Goal: Transaction & Acquisition: Purchase product/service

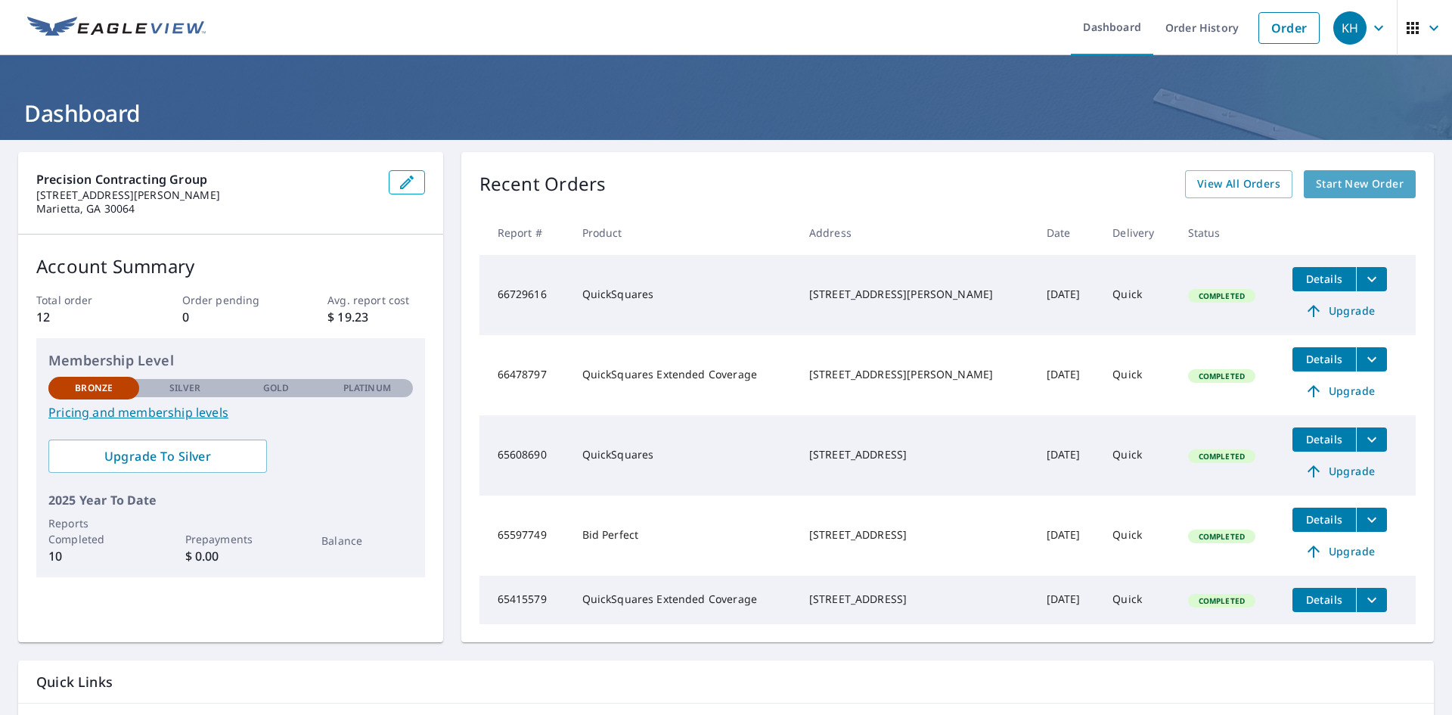
click at [1356, 187] on span "Start New Order" at bounding box center [1360, 184] width 88 height 19
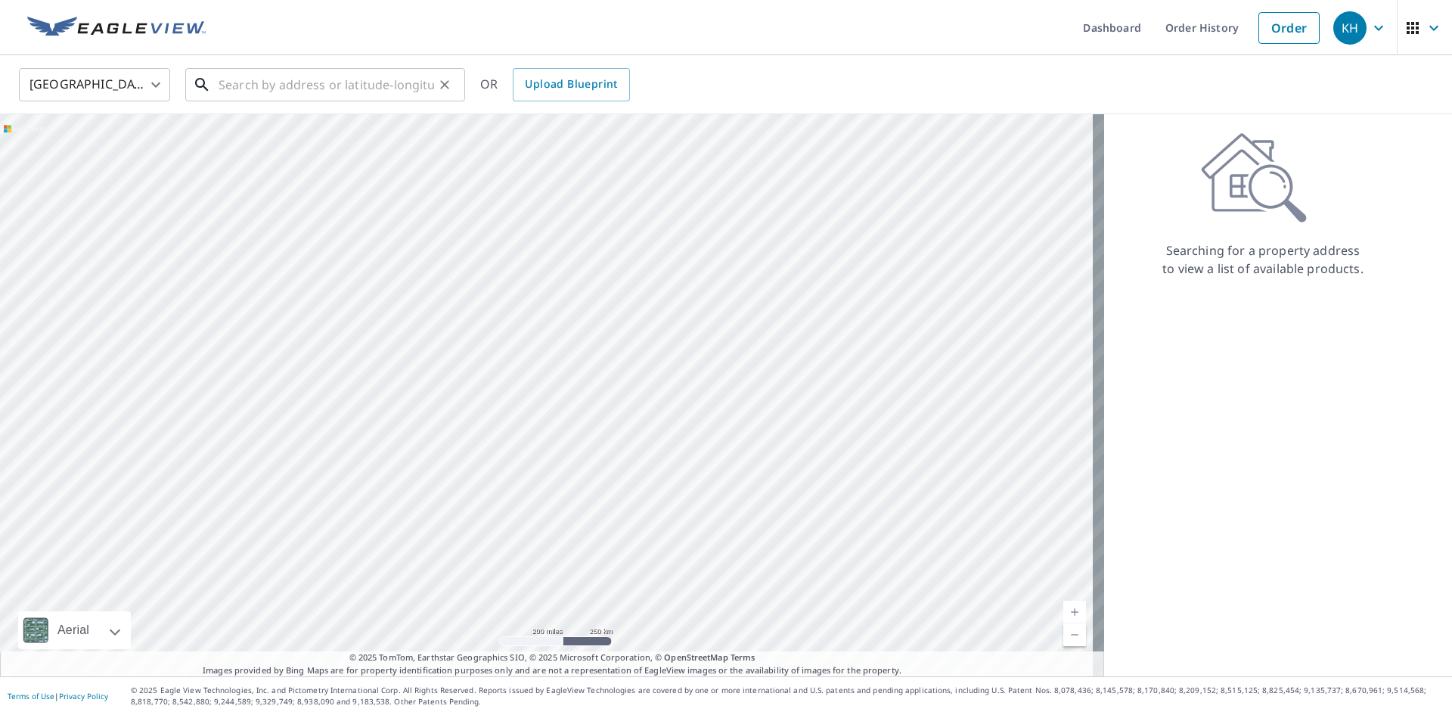
click at [372, 88] on input "text" at bounding box center [326, 85] width 215 height 42
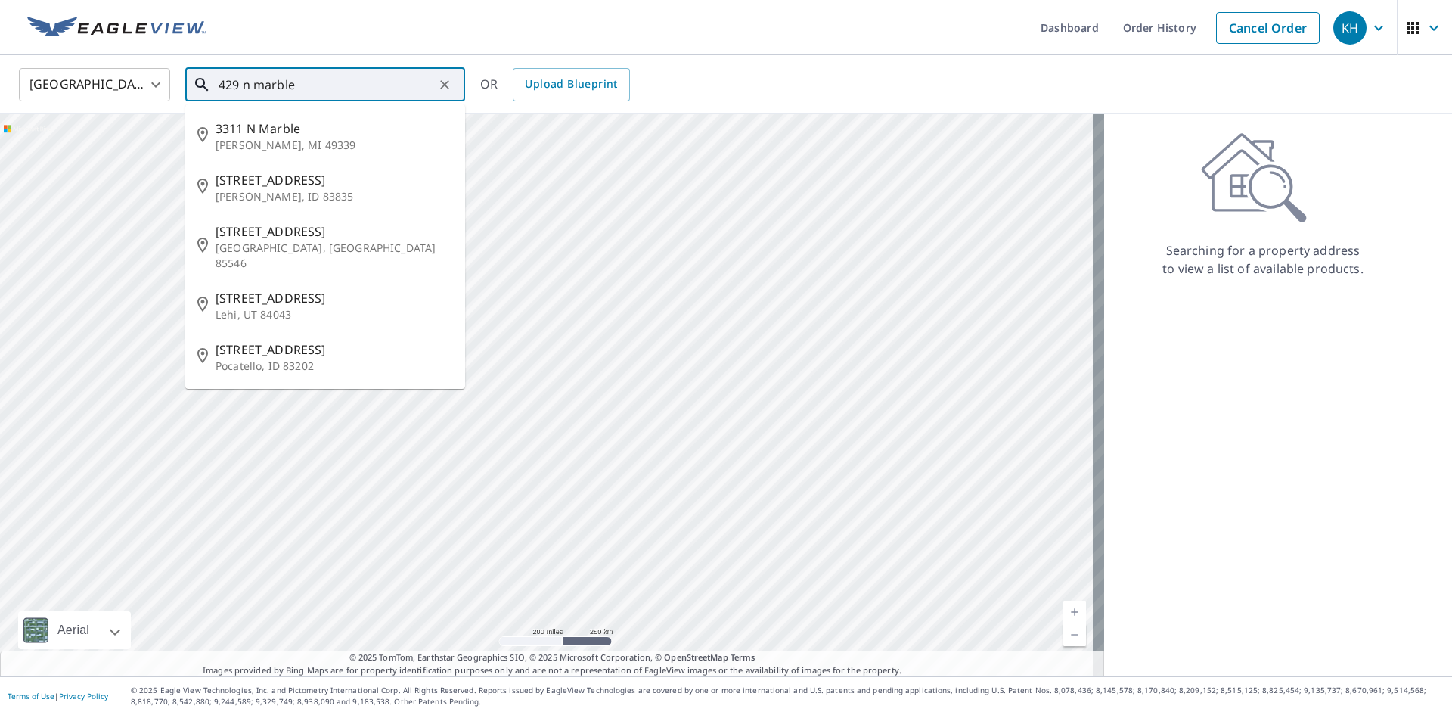
click at [240, 85] on input "429 n marble" at bounding box center [326, 85] width 215 height 42
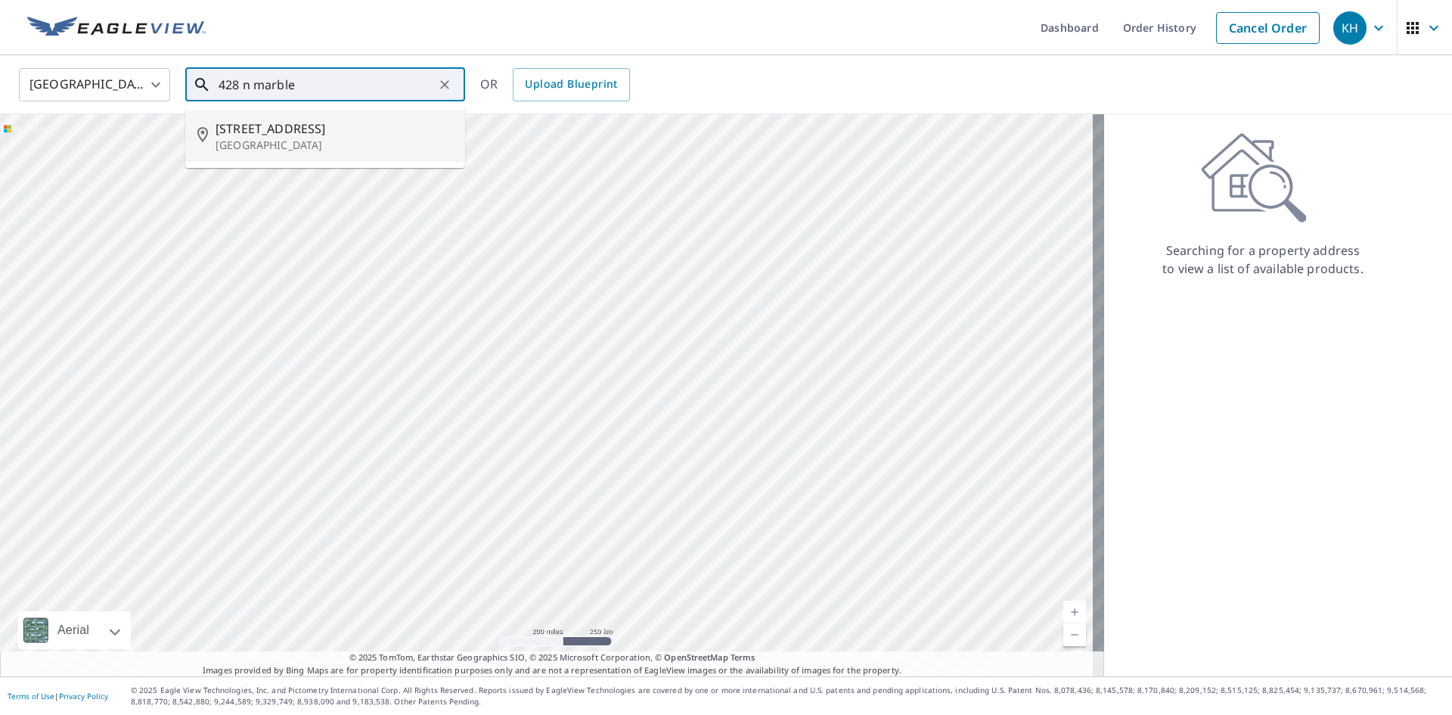
click at [283, 122] on span "[STREET_ADDRESS]" at bounding box center [333, 128] width 237 height 18
type input "[STREET_ADDRESS]"
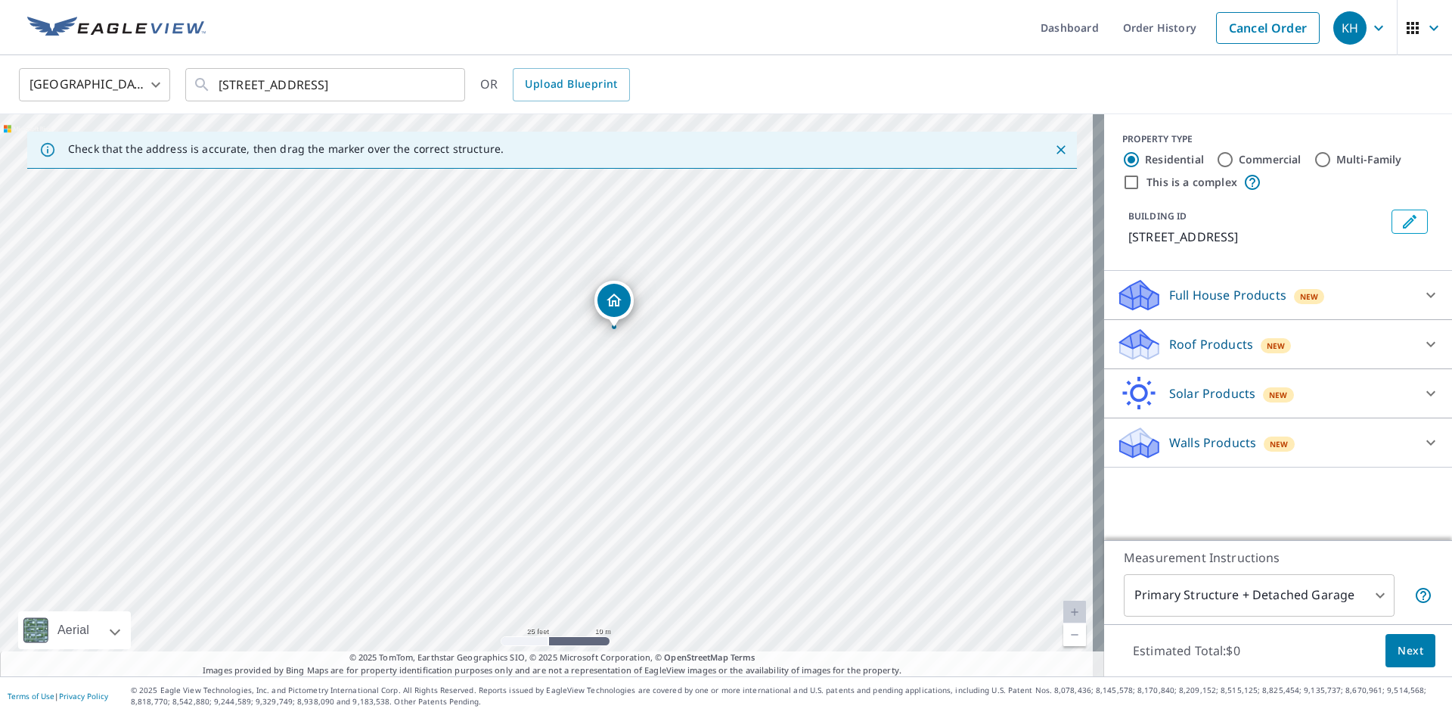
drag, startPoint x: 475, startPoint y: 390, endPoint x: 550, endPoint y: 392, distance: 74.9
click at [546, 401] on div "[STREET_ADDRESS]" at bounding box center [552, 395] width 1104 height 562
drag, startPoint x: 606, startPoint y: 317, endPoint x: 481, endPoint y: 375, distance: 137.7
click at [1218, 332] on div "Roof Products New" at bounding box center [1264, 345] width 296 height 36
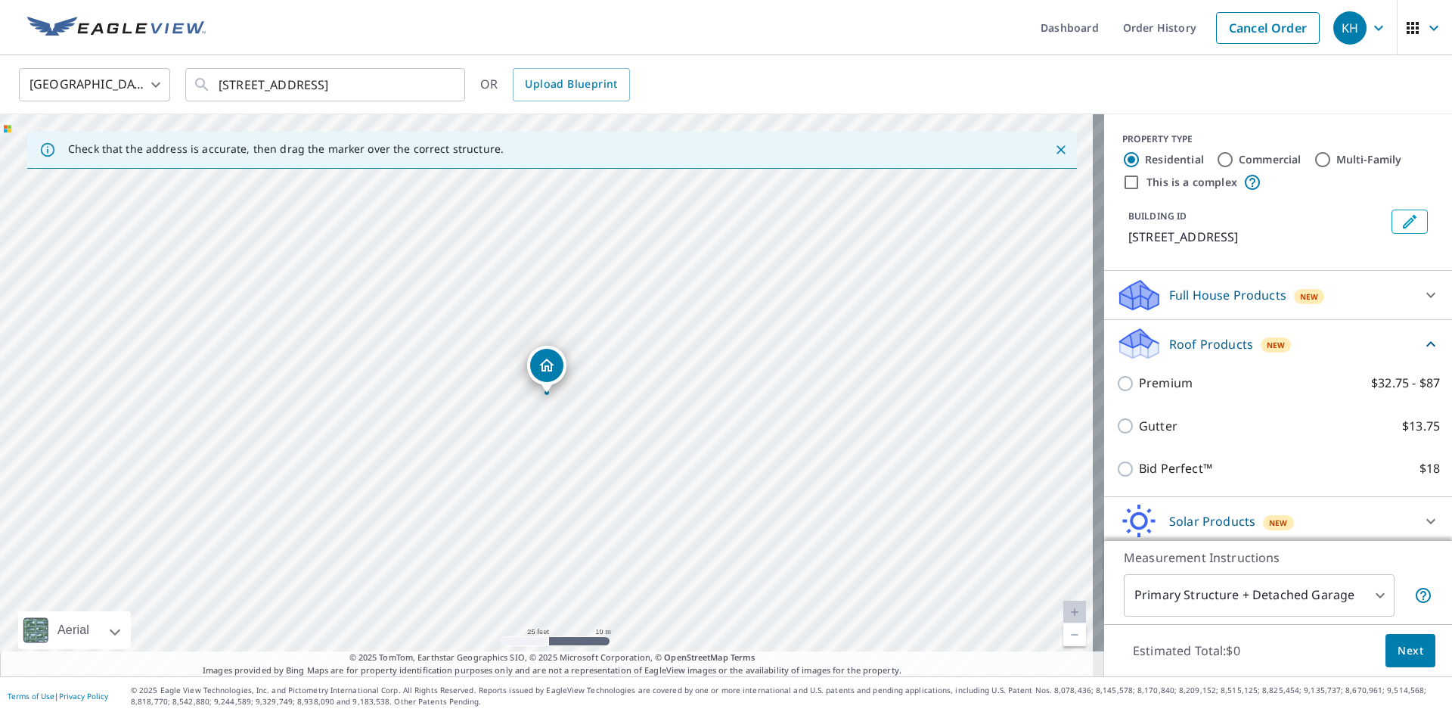
scroll to position [55, 0]
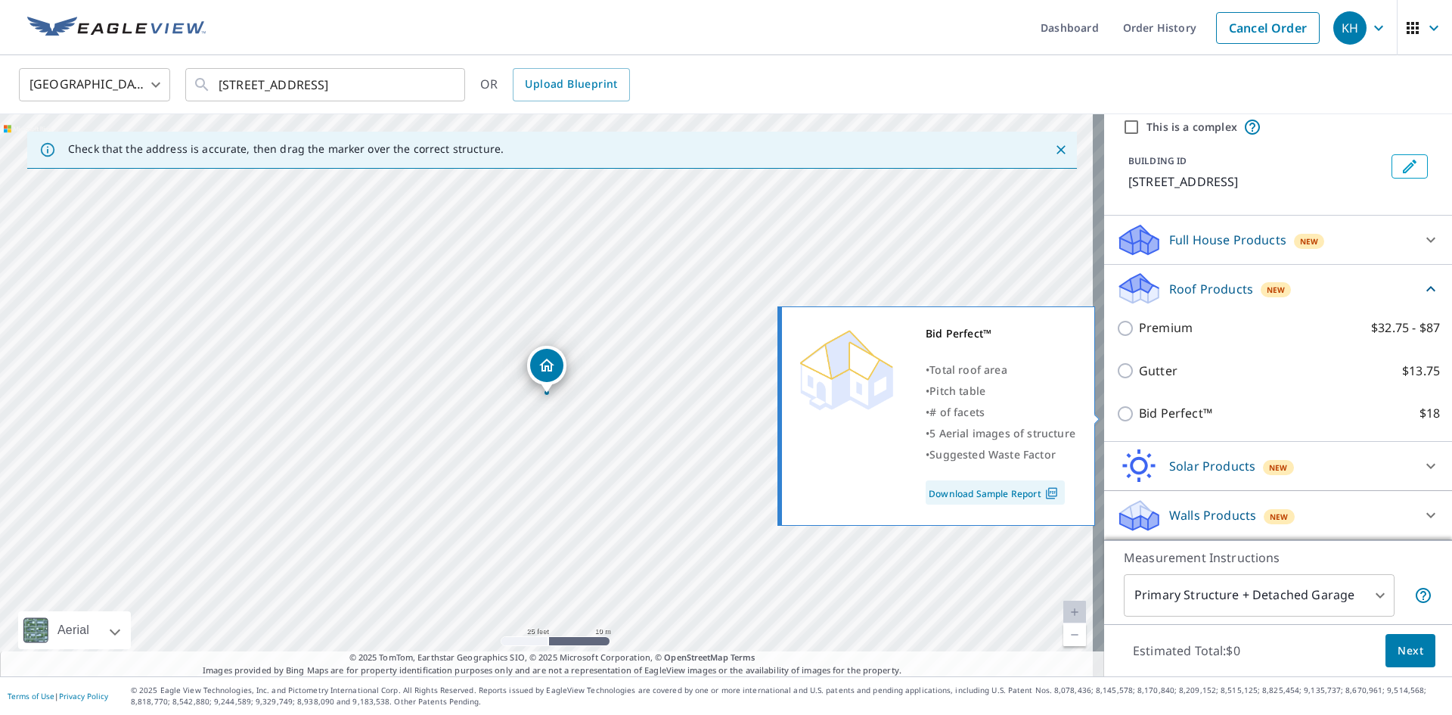
click at [1180, 414] on p "Bid Perfect™" at bounding box center [1175, 413] width 73 height 19
click at [1139, 414] on input "Bid Perfect™ $18" at bounding box center [1127, 414] width 23 height 18
checkbox input "true"
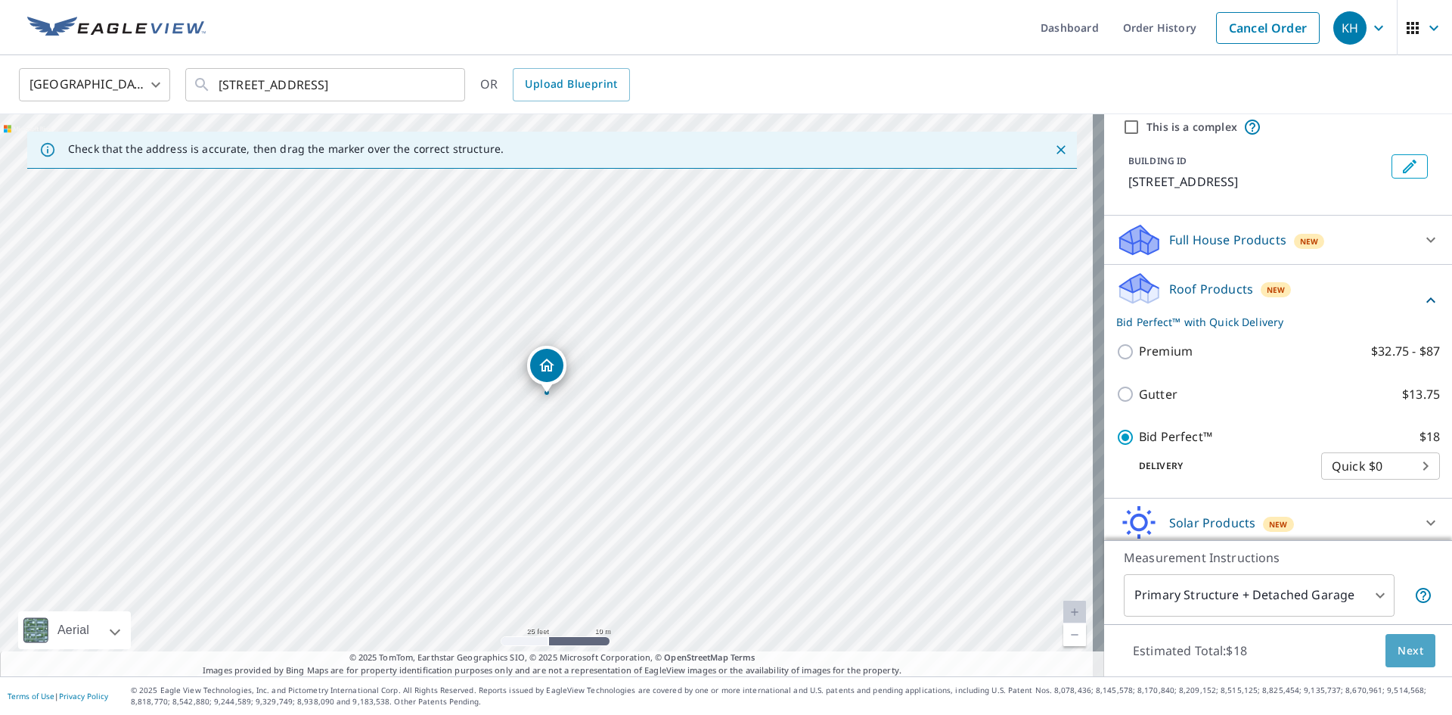
click at [1397, 645] on span "Next" at bounding box center [1410, 650] width 26 height 19
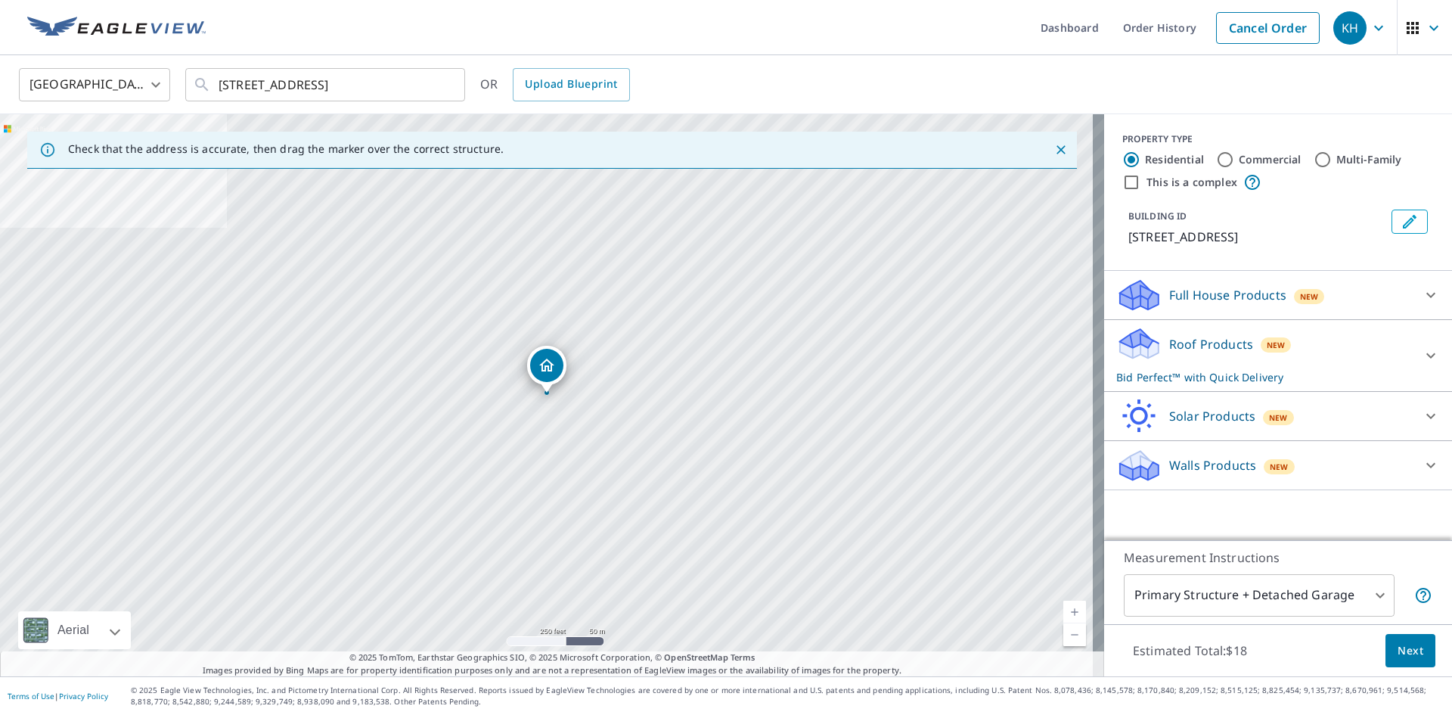
click at [1349, 604] on body "KH KH Dashboard Order History Cancel Order KH [GEOGRAPHIC_DATA] [GEOGRAPHIC_DAT…" at bounding box center [726, 357] width 1452 height 715
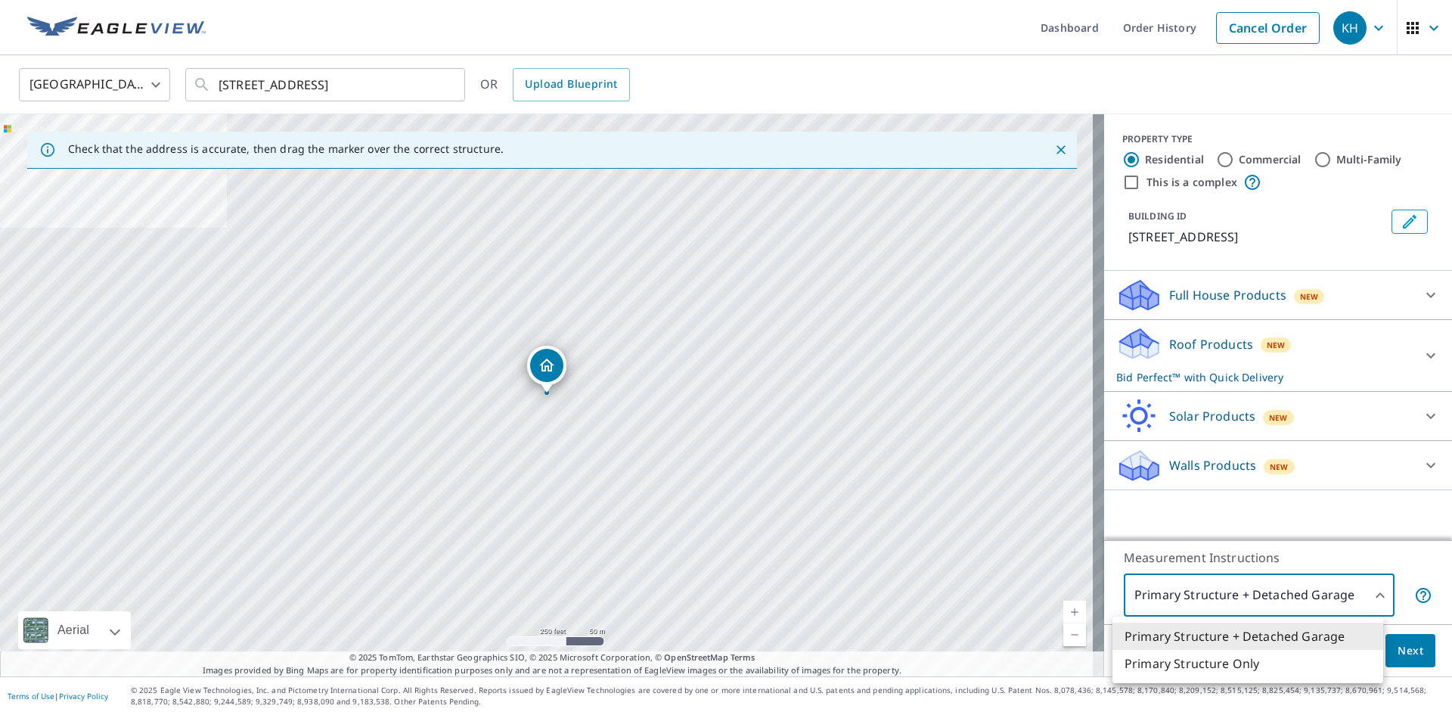
click at [1349, 604] on div at bounding box center [726, 357] width 1452 height 715
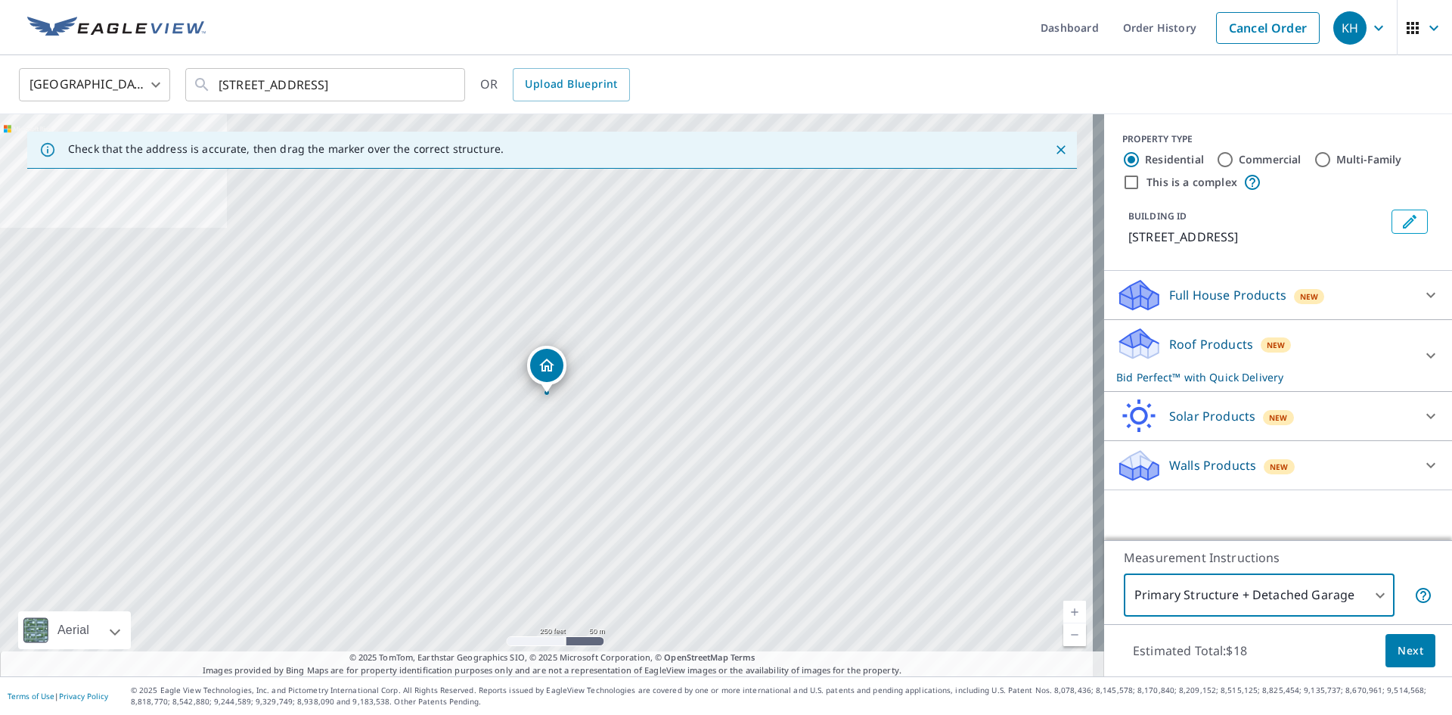
click at [1397, 655] on span "Next" at bounding box center [1410, 650] width 26 height 19
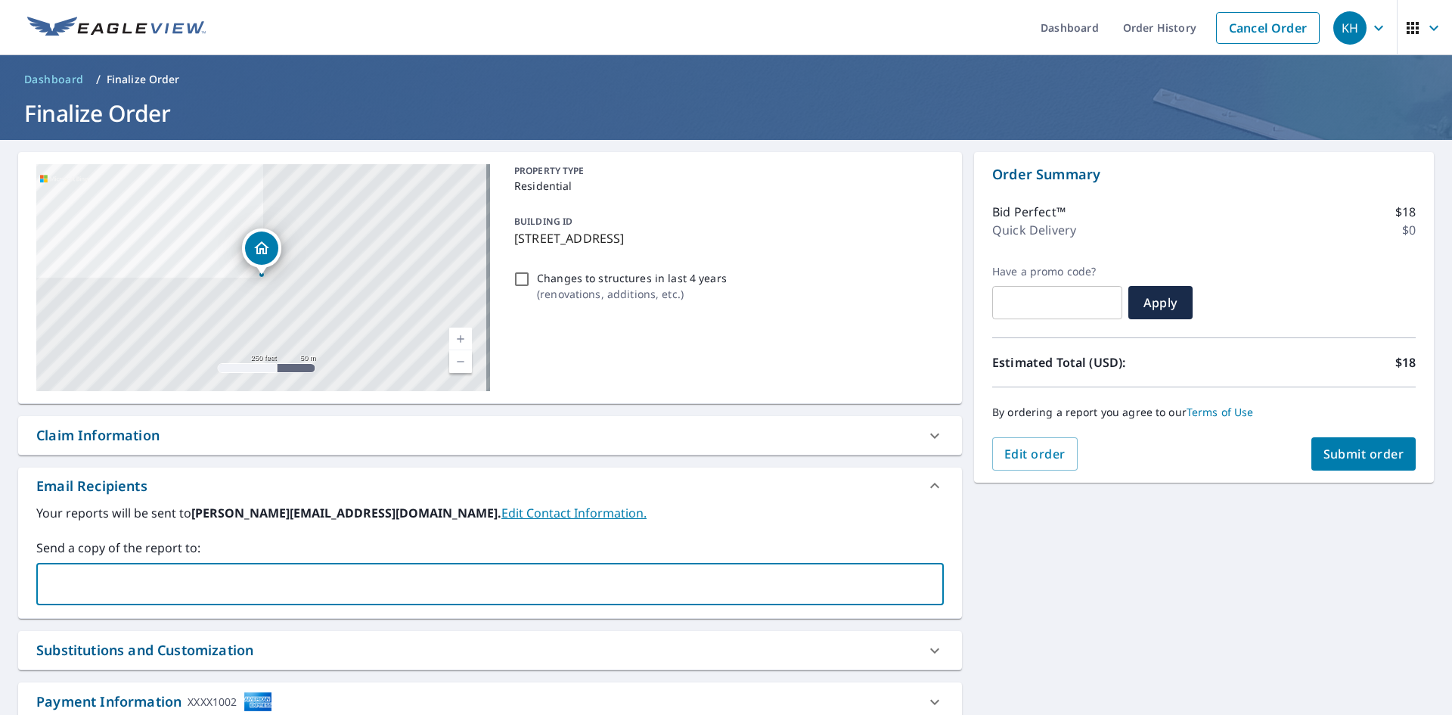
click at [469, 573] on input "text" at bounding box center [478, 583] width 871 height 29
click at [367, 579] on input "text" at bounding box center [478, 583] width 871 height 29
paste input "[PERSON_NAME][EMAIL_ADDRESS][DOMAIN_NAME]"
click at [935, 578] on div "[PERSON_NAME][EMAIL_ADDRESS][DOMAIN_NAME] ​" at bounding box center [489, 584] width 907 height 42
type input "[PERSON_NAME][EMAIL_ADDRESS][DOMAIN_NAME]"
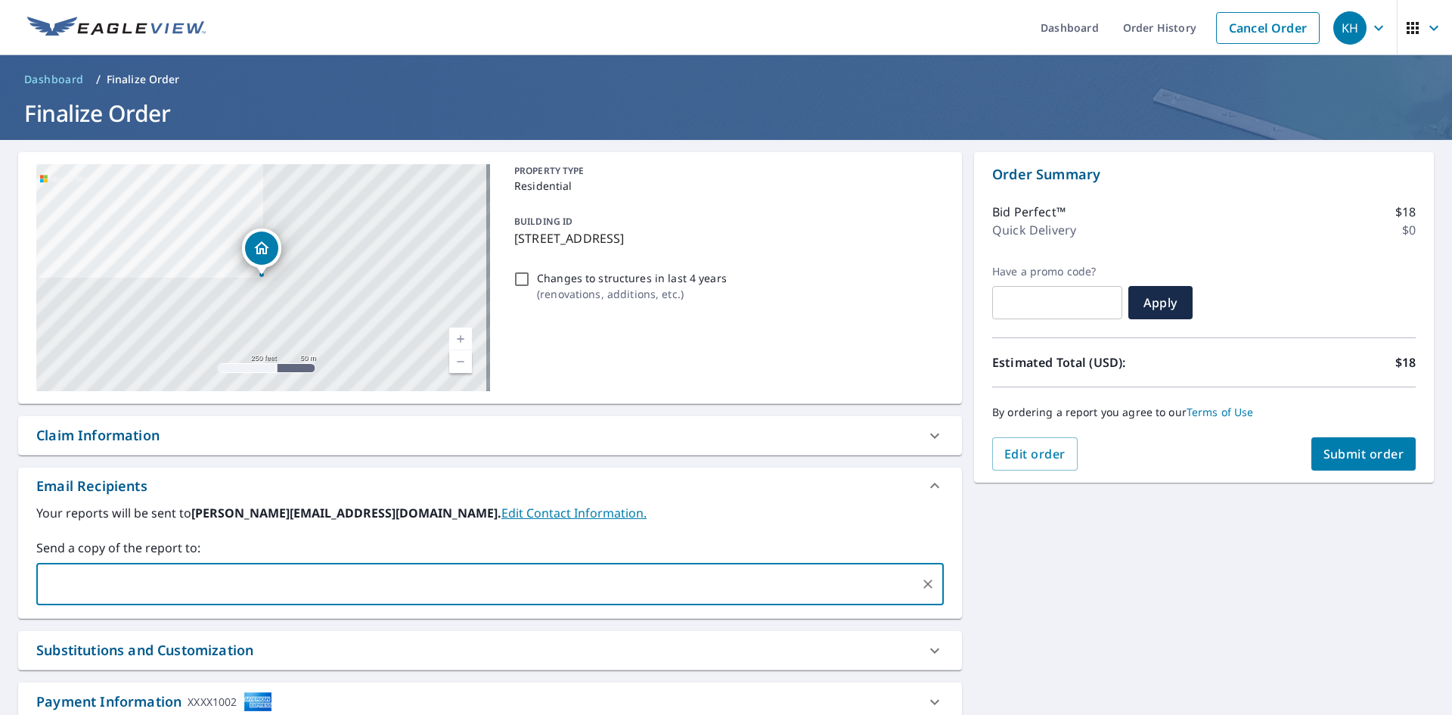
click at [998, 579] on div "[STREET_ADDRESS] Aerial Road A standard road map Aerial A detailed look from ab…" at bounding box center [726, 460] width 1452 height 640
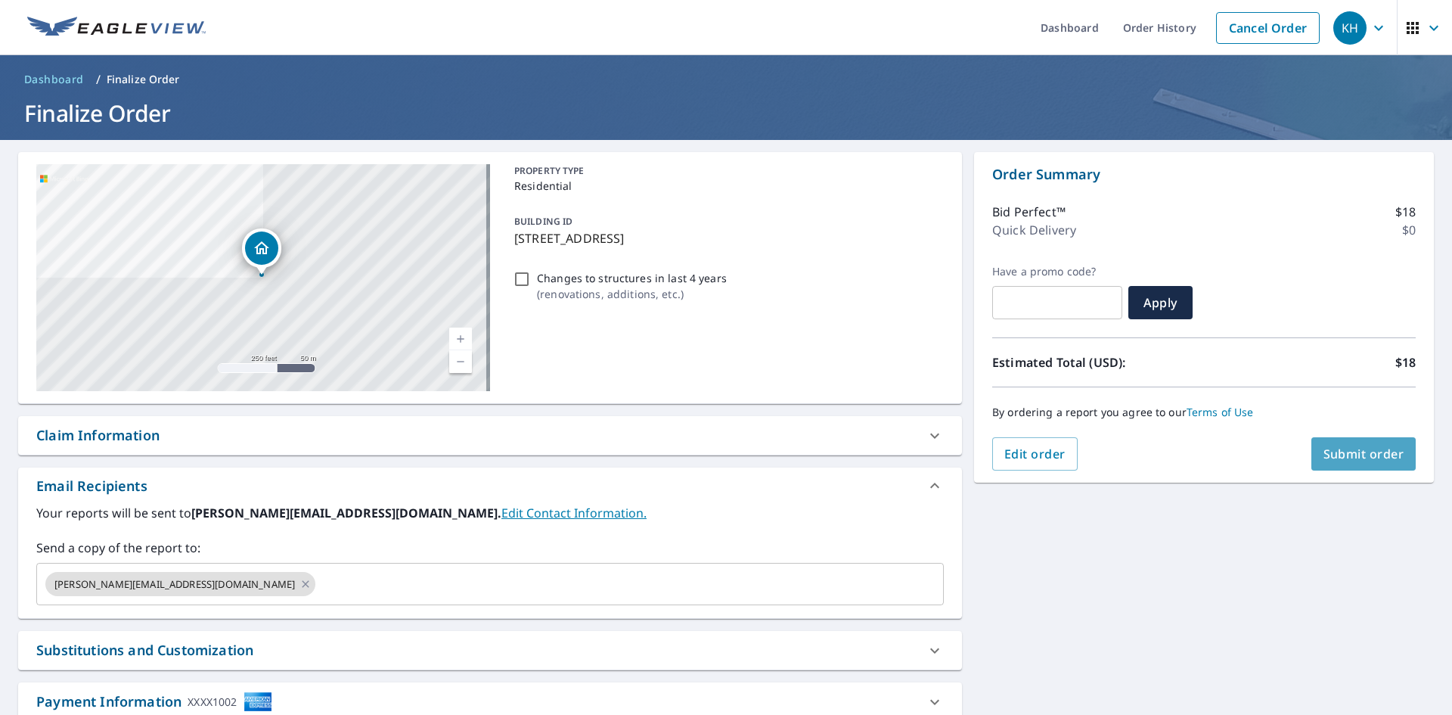
click at [1323, 460] on span "Submit order" at bounding box center [1363, 453] width 81 height 17
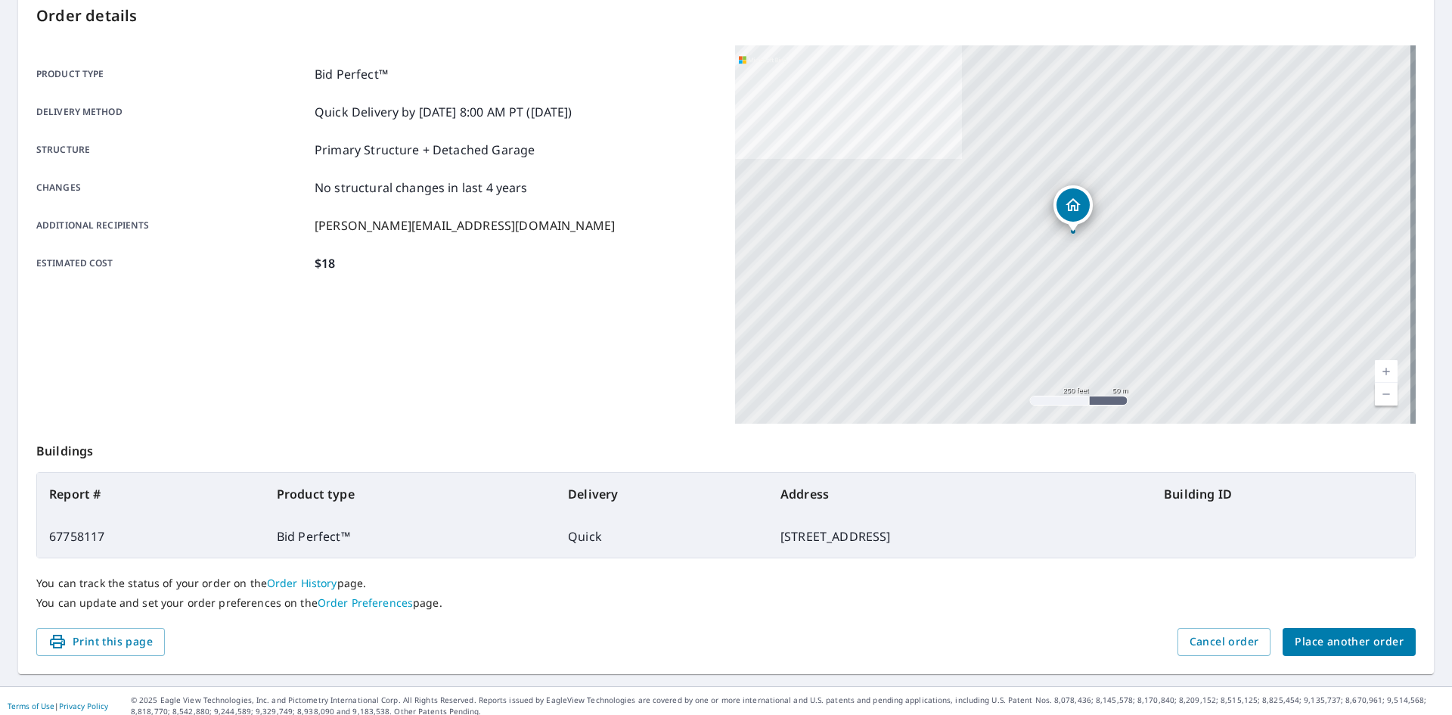
scroll to position [175, 0]
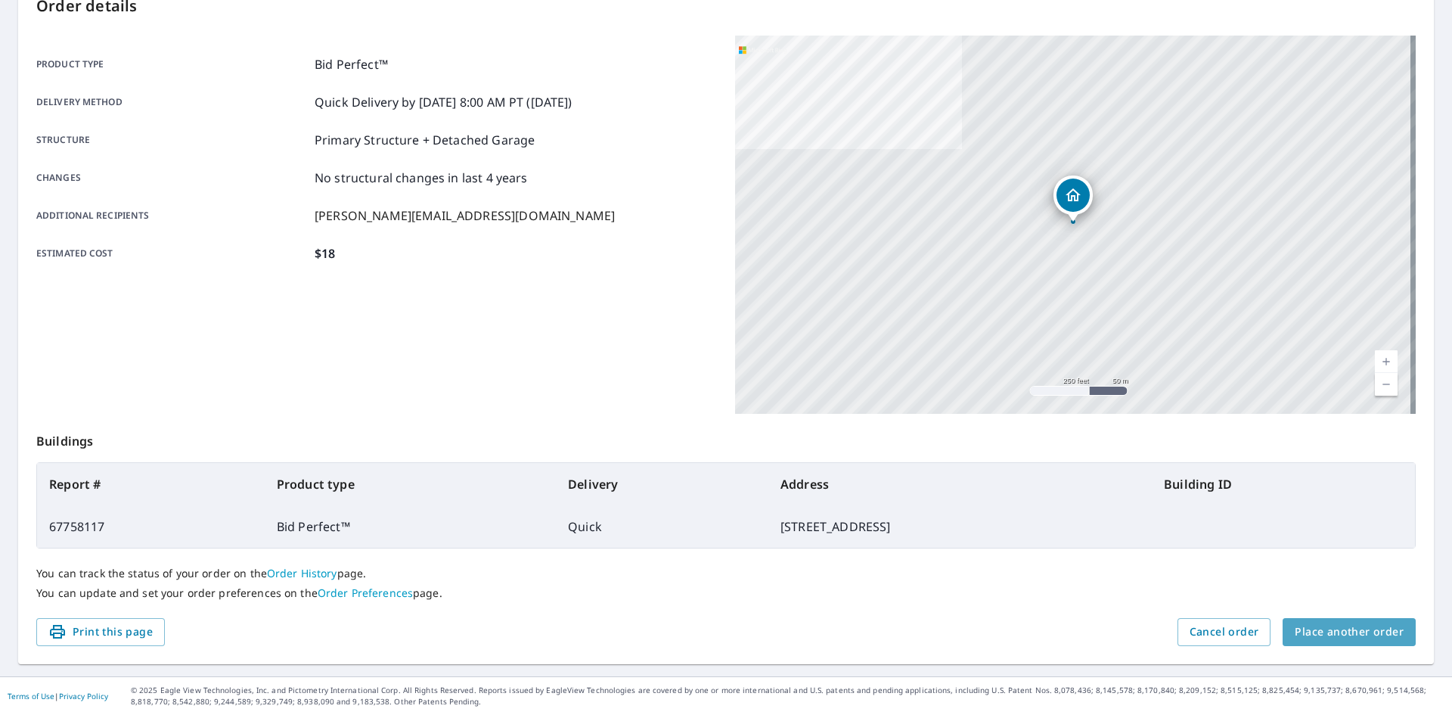
click at [1359, 625] on span "Place another order" at bounding box center [1348, 631] width 109 height 19
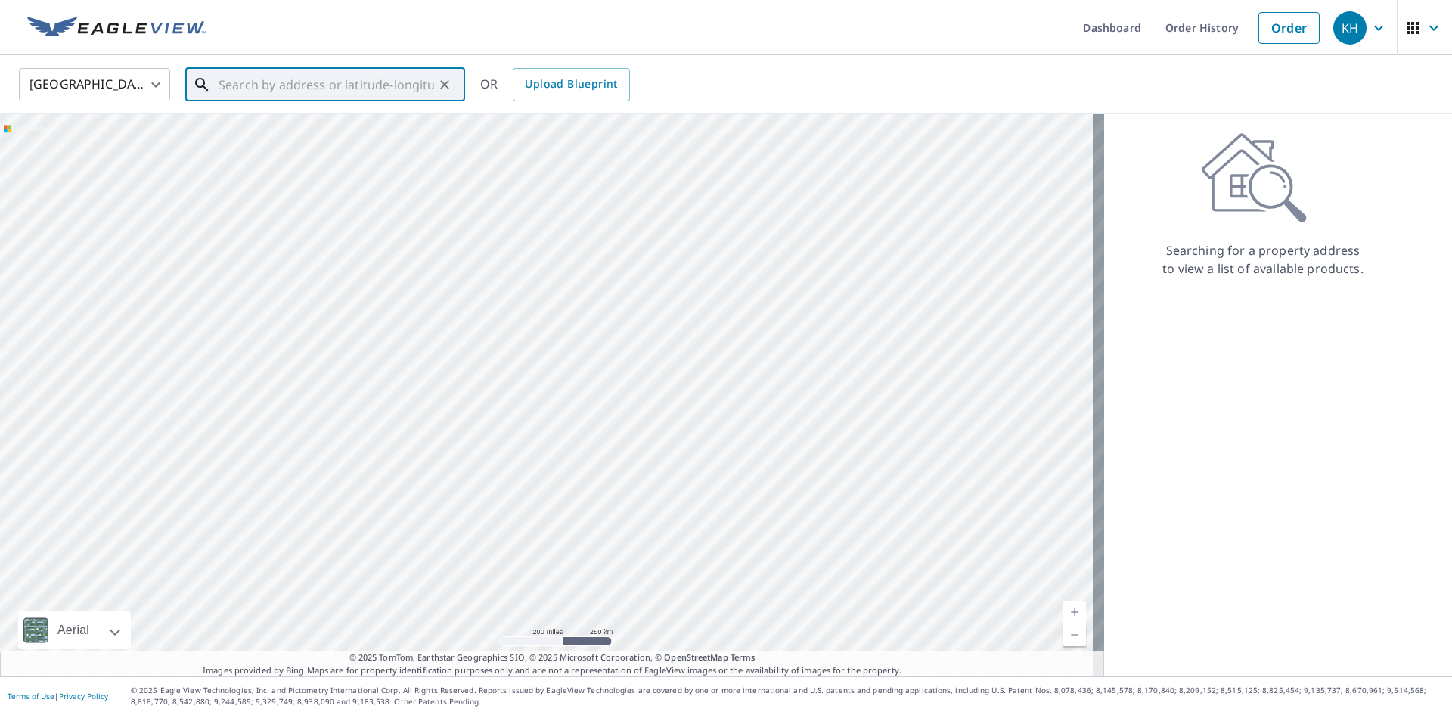
click at [337, 87] on input "text" at bounding box center [326, 85] width 215 height 42
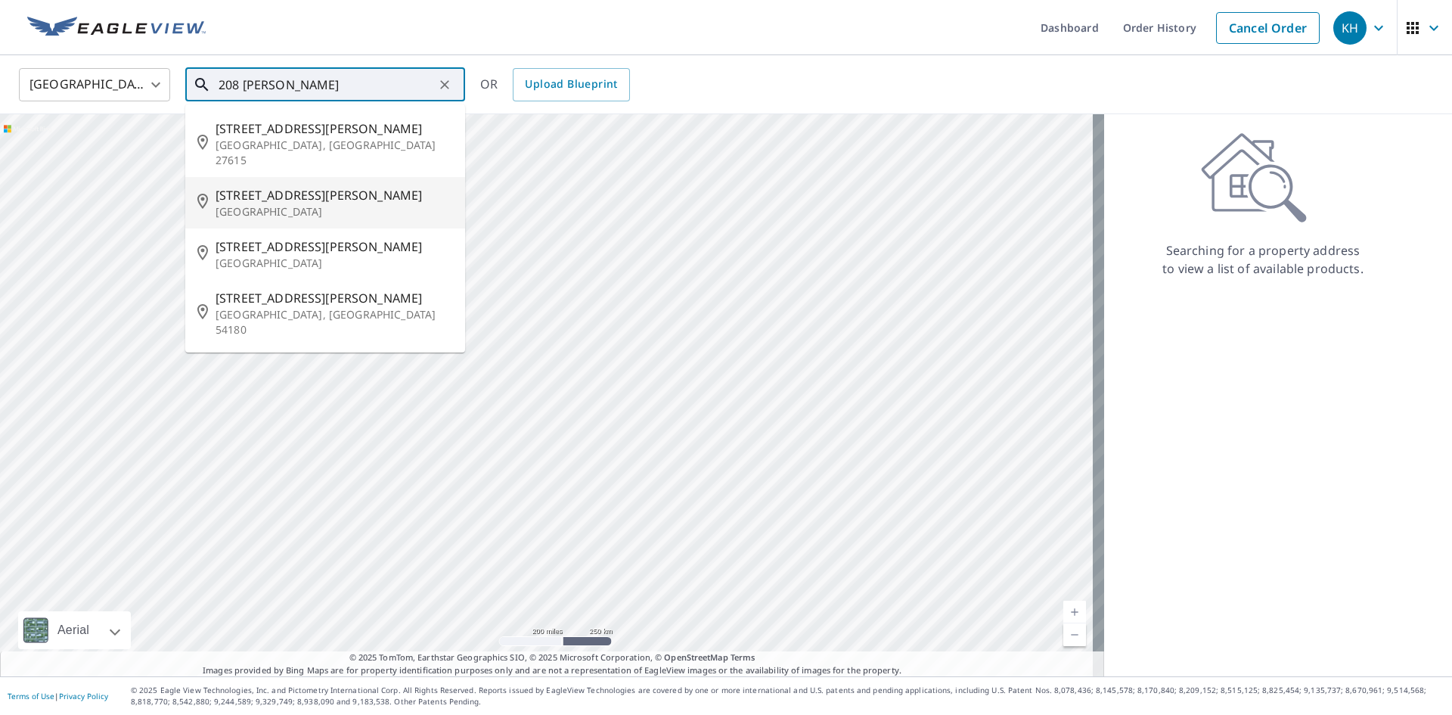
click at [341, 186] on span "[STREET_ADDRESS][PERSON_NAME]" at bounding box center [333, 195] width 237 height 18
type input "[STREET_ADDRESS][PERSON_NAME][PERSON_NAME]"
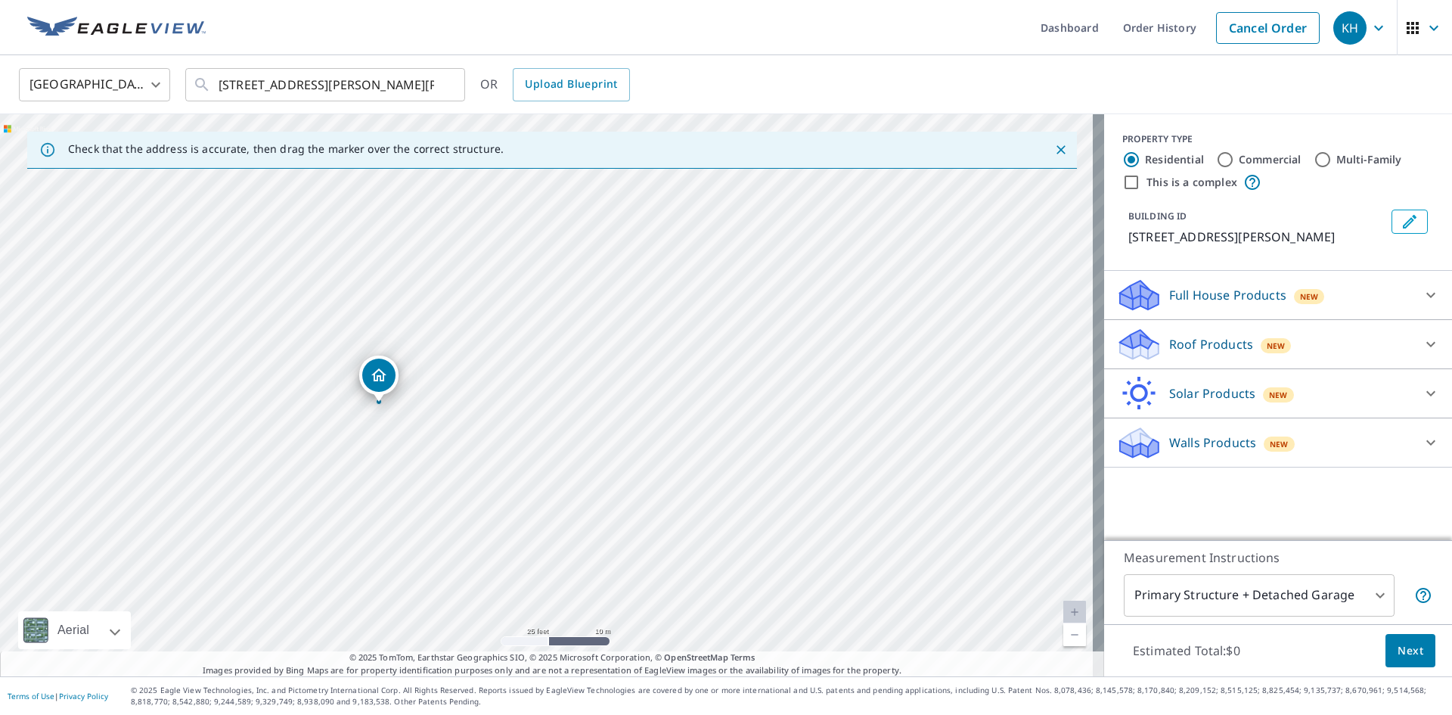
drag, startPoint x: 304, startPoint y: 452, endPoint x: 547, endPoint y: 439, distance: 243.9
click at [547, 439] on div "[STREET_ADDRESS][PERSON_NAME][PERSON_NAME]" at bounding box center [552, 395] width 1104 height 562
drag, startPoint x: 446, startPoint y: 465, endPoint x: 516, endPoint y: 431, distance: 78.1
click at [516, 431] on div "[STREET_ADDRESS][PERSON_NAME][PERSON_NAME]" at bounding box center [552, 395] width 1104 height 562
click at [1203, 349] on p "Roof Products" at bounding box center [1211, 344] width 84 height 18
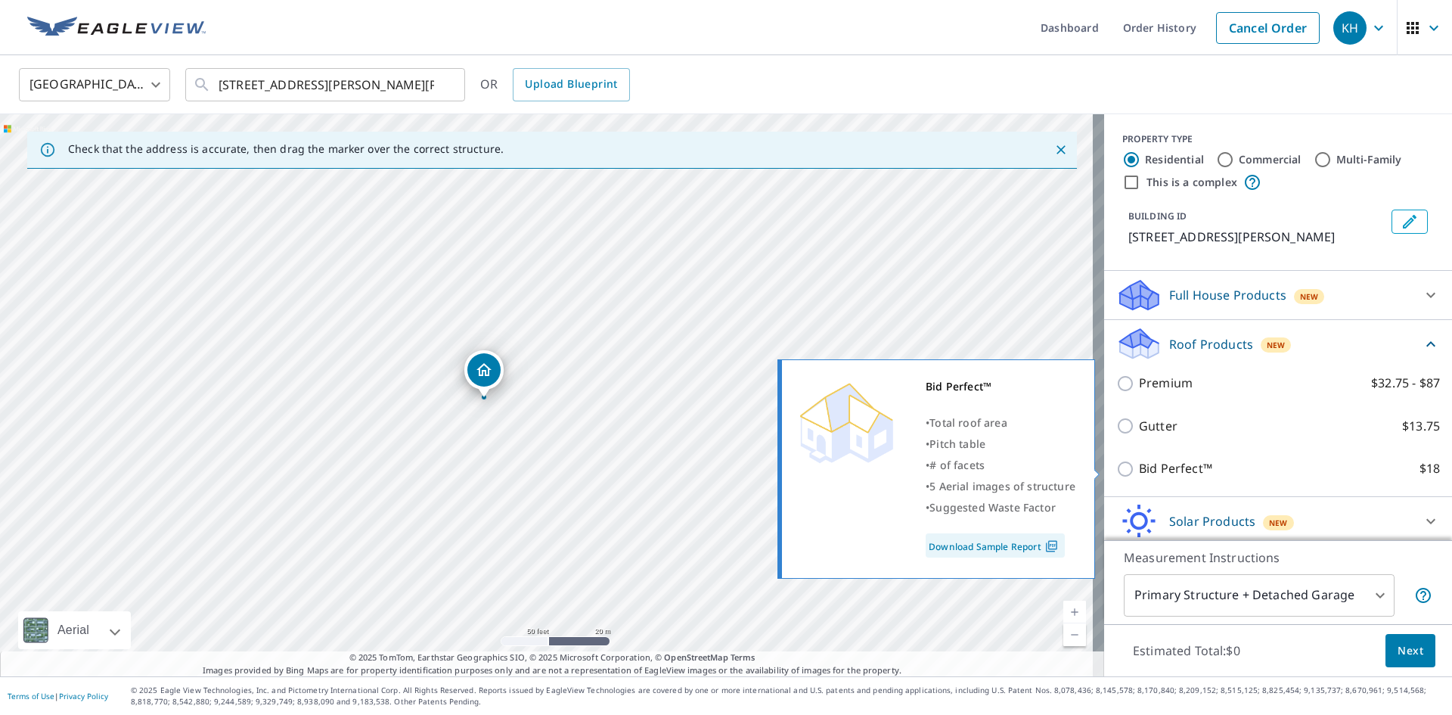
click at [1184, 474] on p "Bid Perfect™" at bounding box center [1175, 468] width 73 height 19
click at [1139, 474] on input "Bid Perfect™ $18" at bounding box center [1127, 469] width 23 height 18
checkbox input "true"
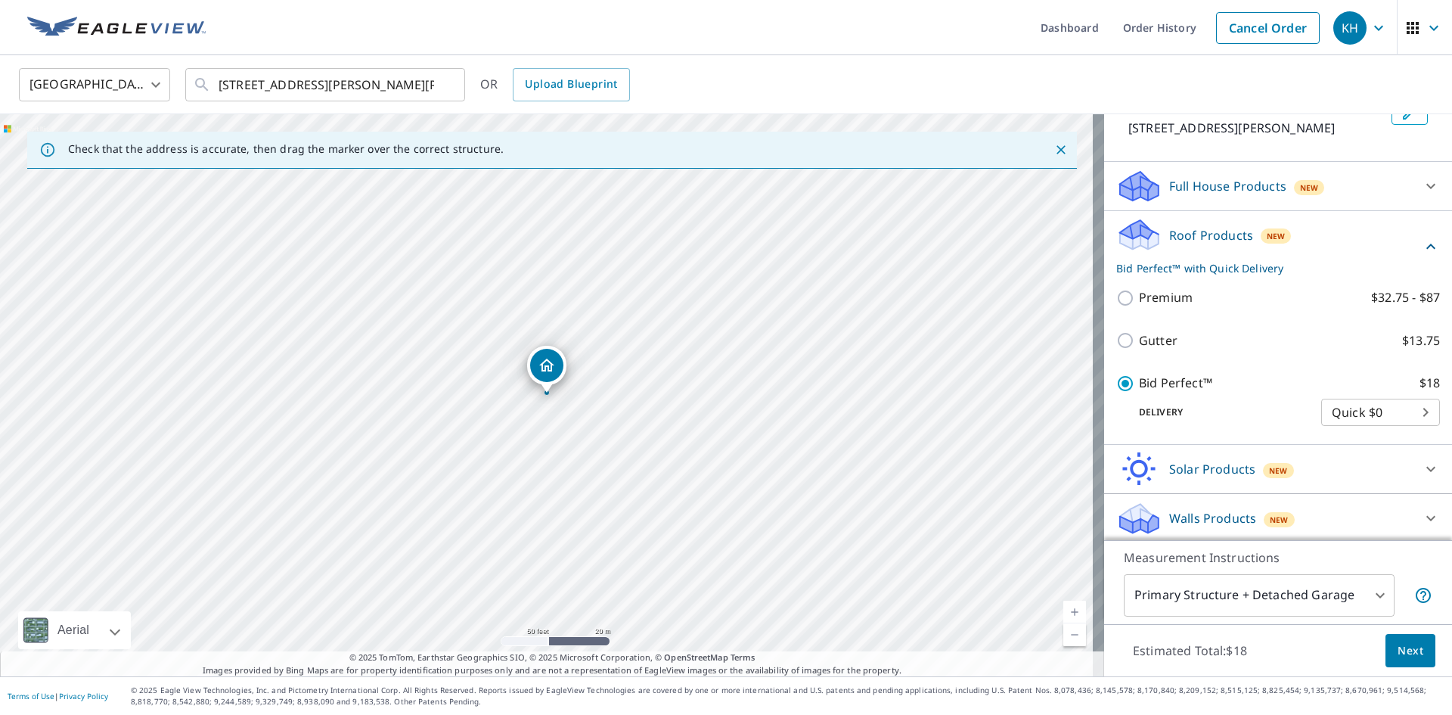
scroll to position [112, 0]
click at [1325, 195] on div "Full House Products New" at bounding box center [1264, 184] width 296 height 36
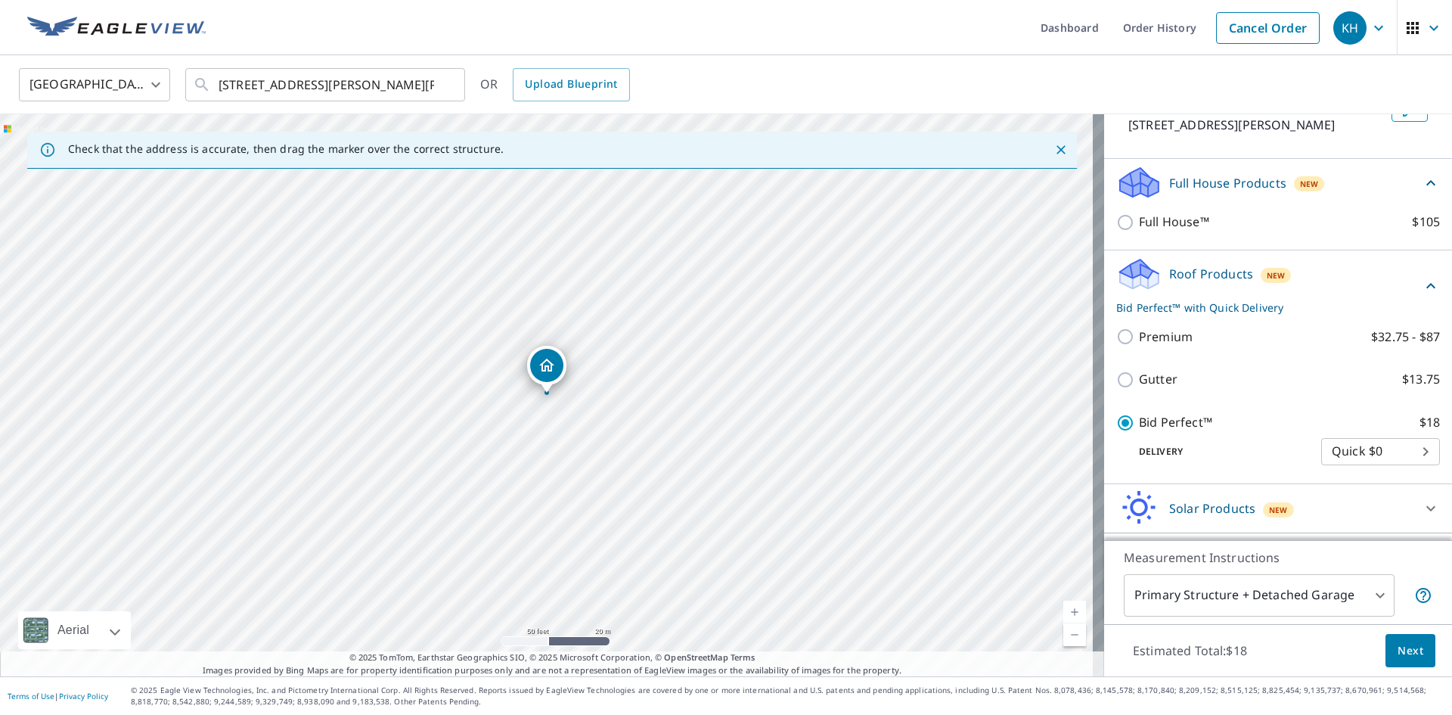
click at [1325, 195] on div "Full House Products New" at bounding box center [1268, 183] width 305 height 36
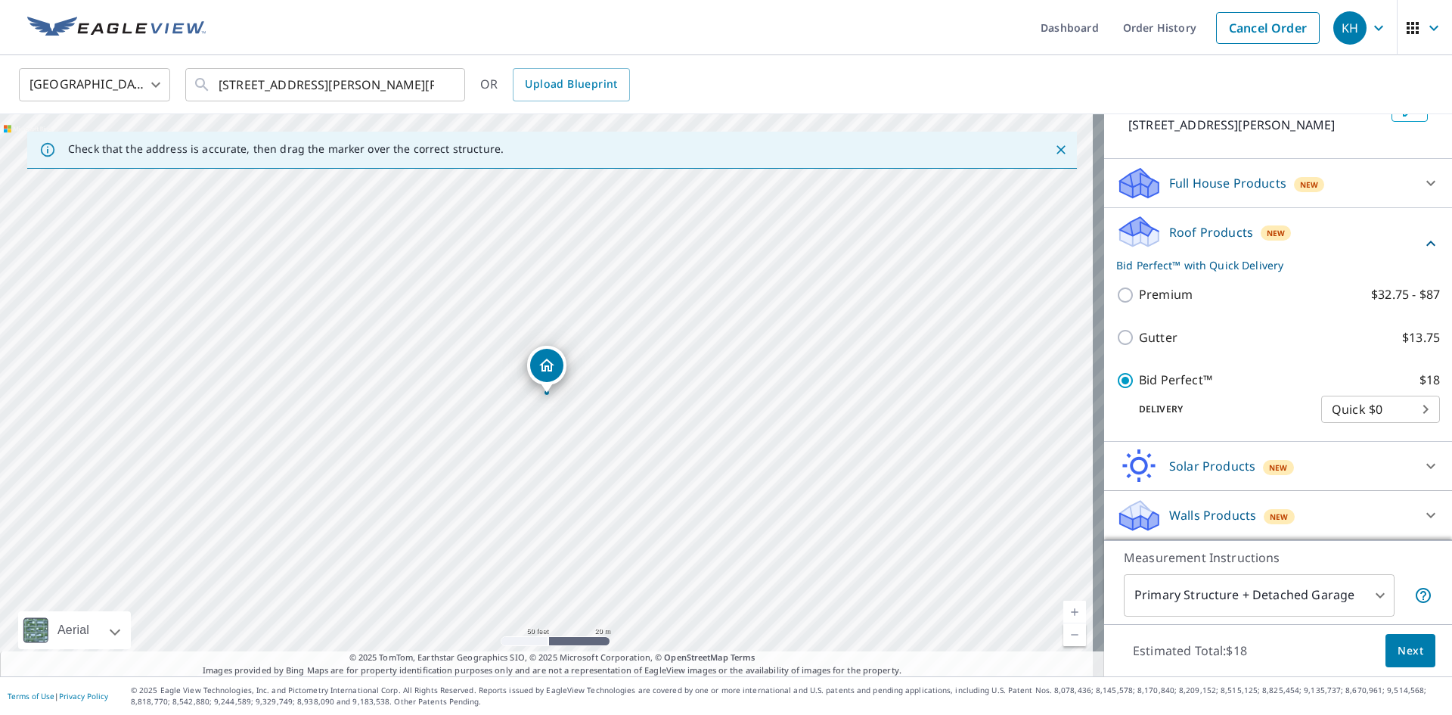
click at [1397, 656] on span "Next" at bounding box center [1410, 650] width 26 height 19
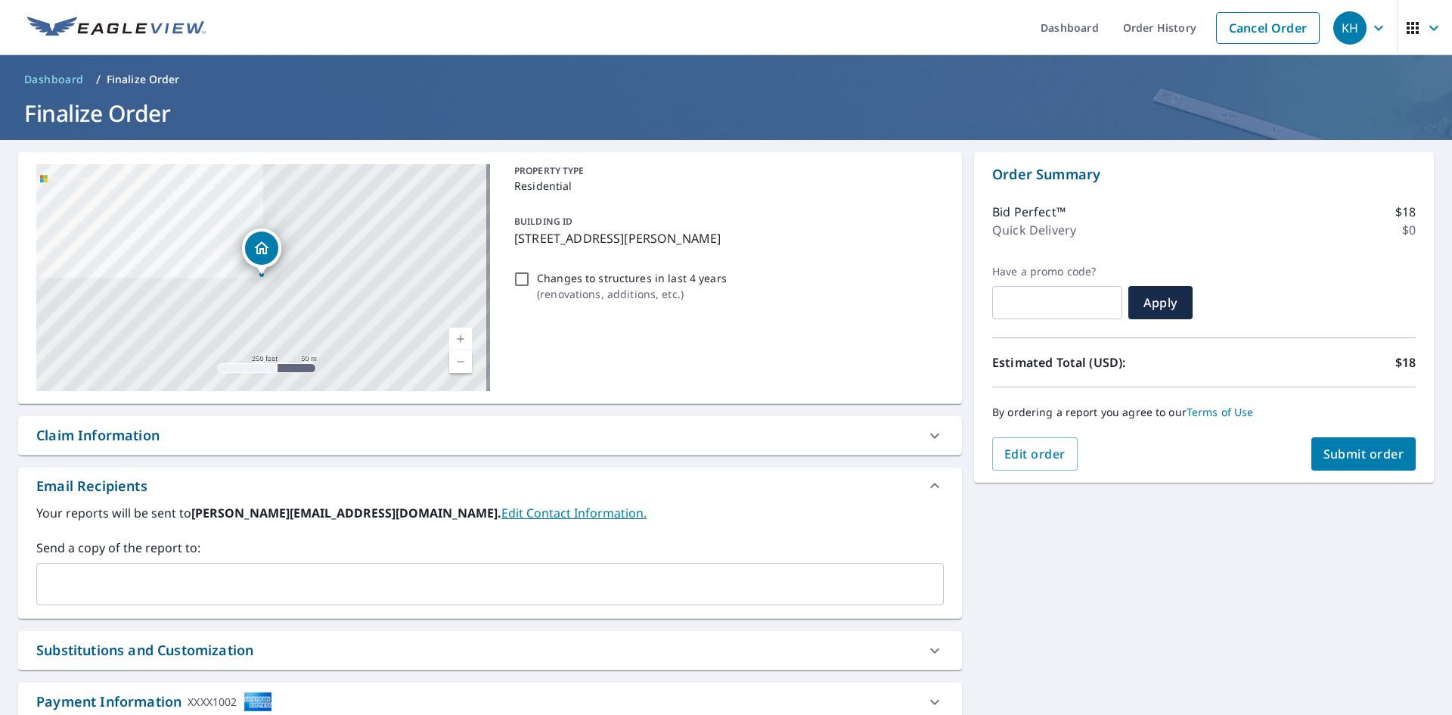
click at [405, 571] on input "text" at bounding box center [478, 583] width 871 height 29
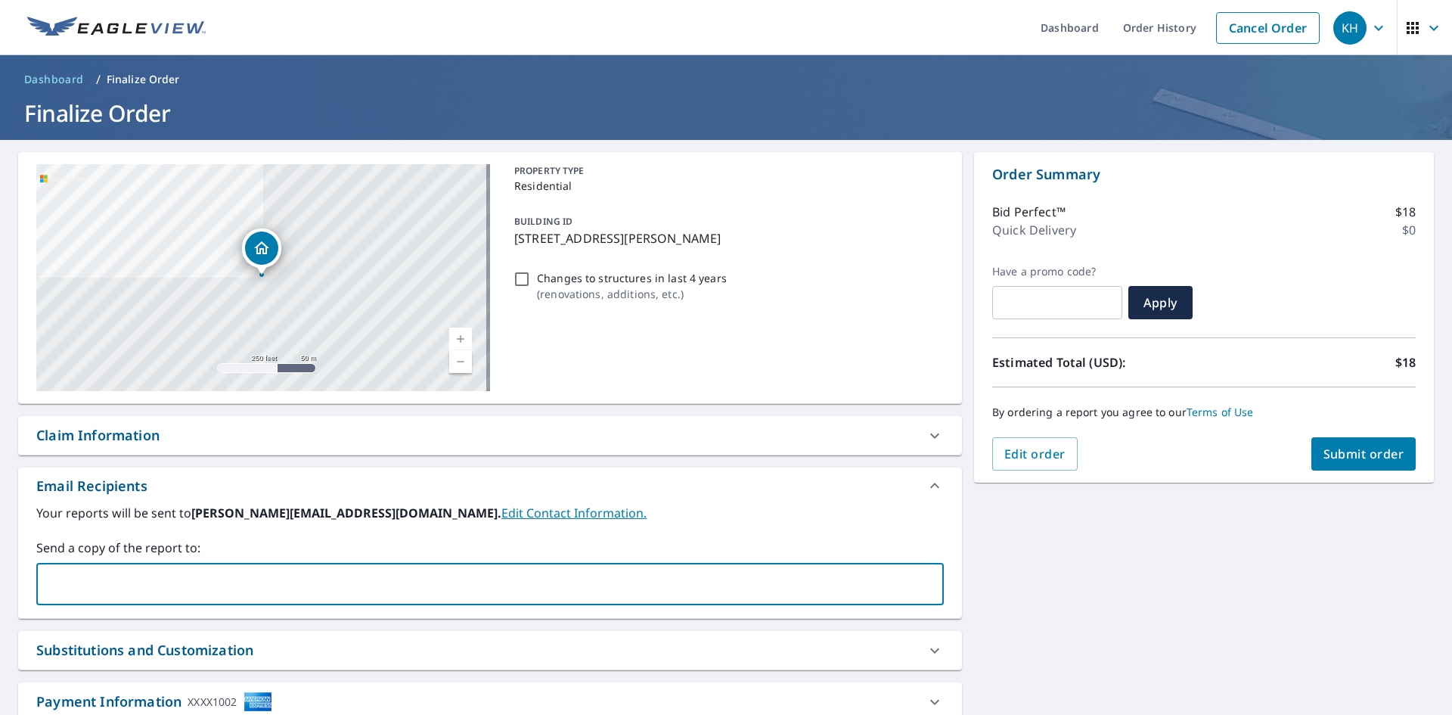
paste input "[PERSON_NAME][EMAIL_ADDRESS][DOMAIN_NAME]"
type input "[PERSON_NAME][EMAIL_ADDRESS][DOMAIN_NAME]"
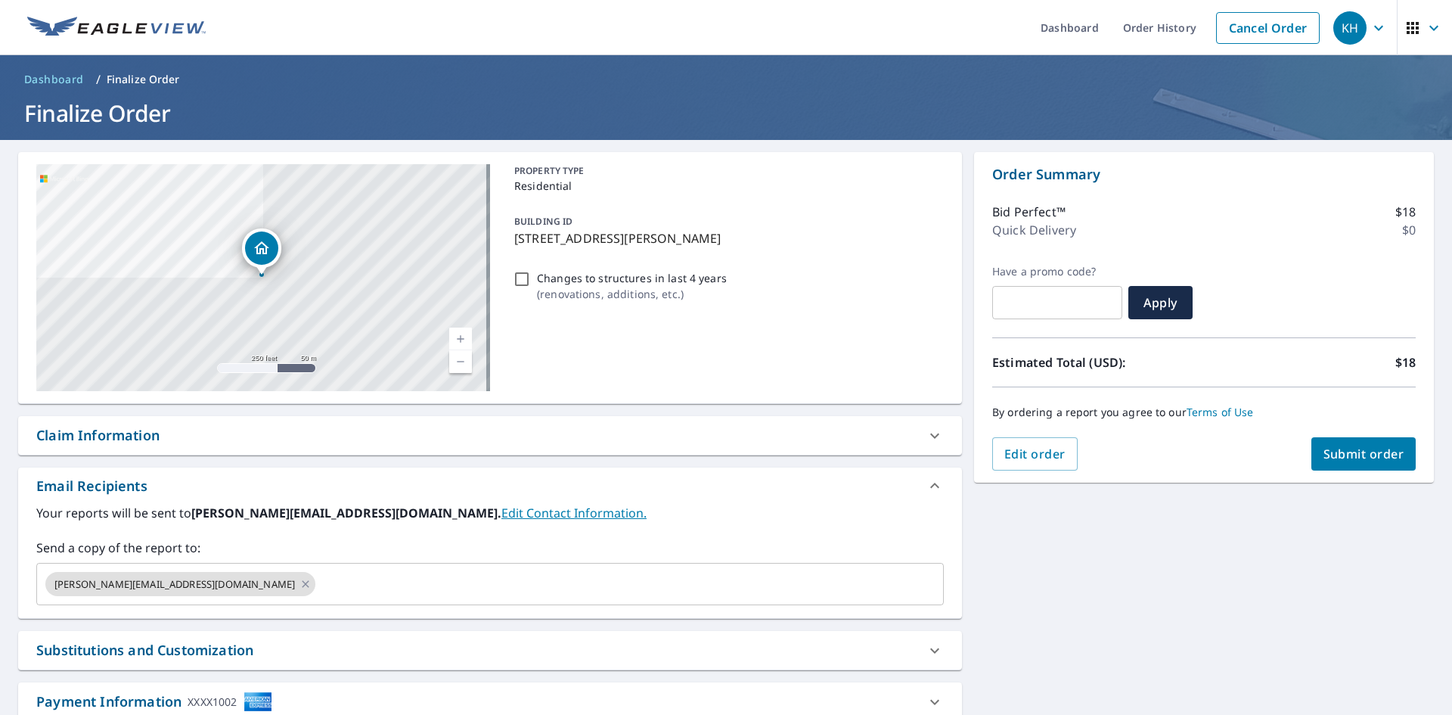
click at [994, 569] on div "[STREET_ADDRESS][PERSON_NAME] Aerial Road A standard road map Aerial A detailed…" at bounding box center [726, 460] width 1452 height 640
click at [1331, 459] on span "Submit order" at bounding box center [1363, 453] width 81 height 17
